Goal: Communication & Community: Answer question/provide support

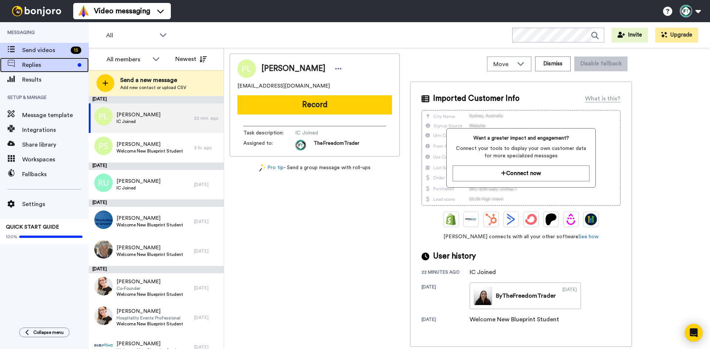
click at [60, 67] on span "Replies" at bounding box center [48, 65] width 52 height 9
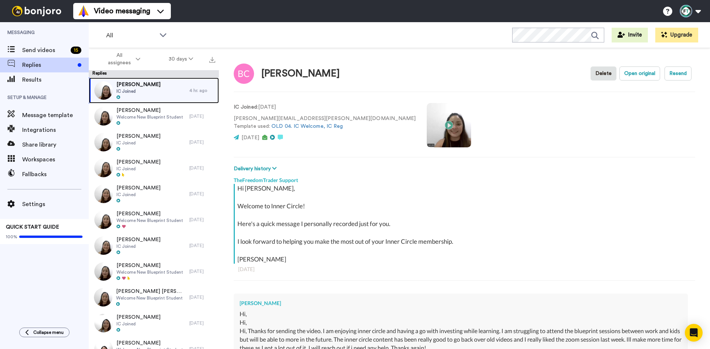
click at [153, 94] on div "[PERSON_NAME] IC Joined" at bounding box center [139, 91] width 101 height 26
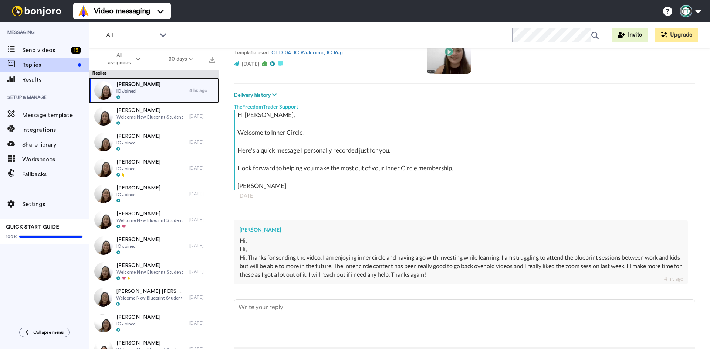
scroll to position [74, 0]
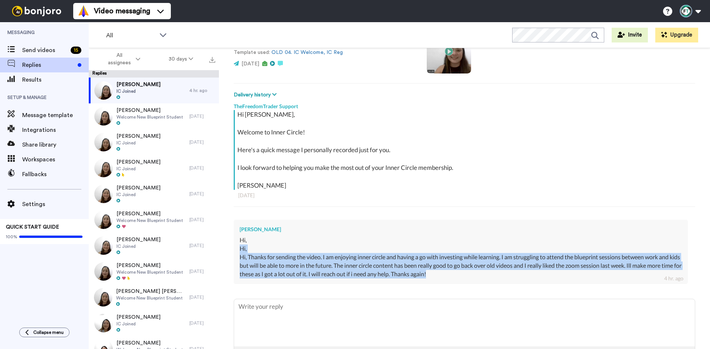
drag, startPoint x: 483, startPoint y: 274, endPoint x: 232, endPoint y: 249, distance: 251.8
click at [232, 249] on div "[PERSON_NAME] Delete Open original Resend IC Joined : [DATE] [PERSON_NAME][EMAI…" at bounding box center [464, 211] width 491 height 327
copy div "Hi, Hi, Thanks for sending the video. I am enjoying inner circle and having a g…"
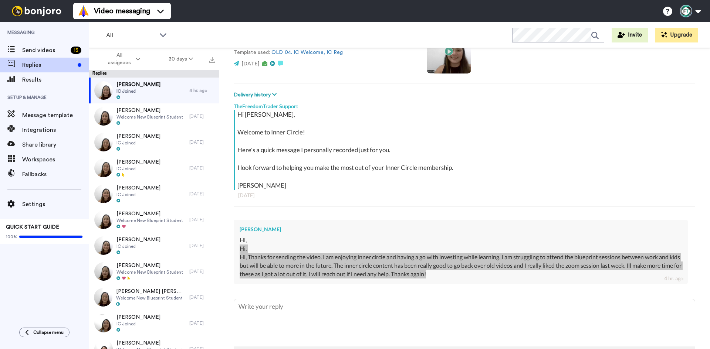
type textarea "x"
